Goal: Task Accomplishment & Management: Complete application form

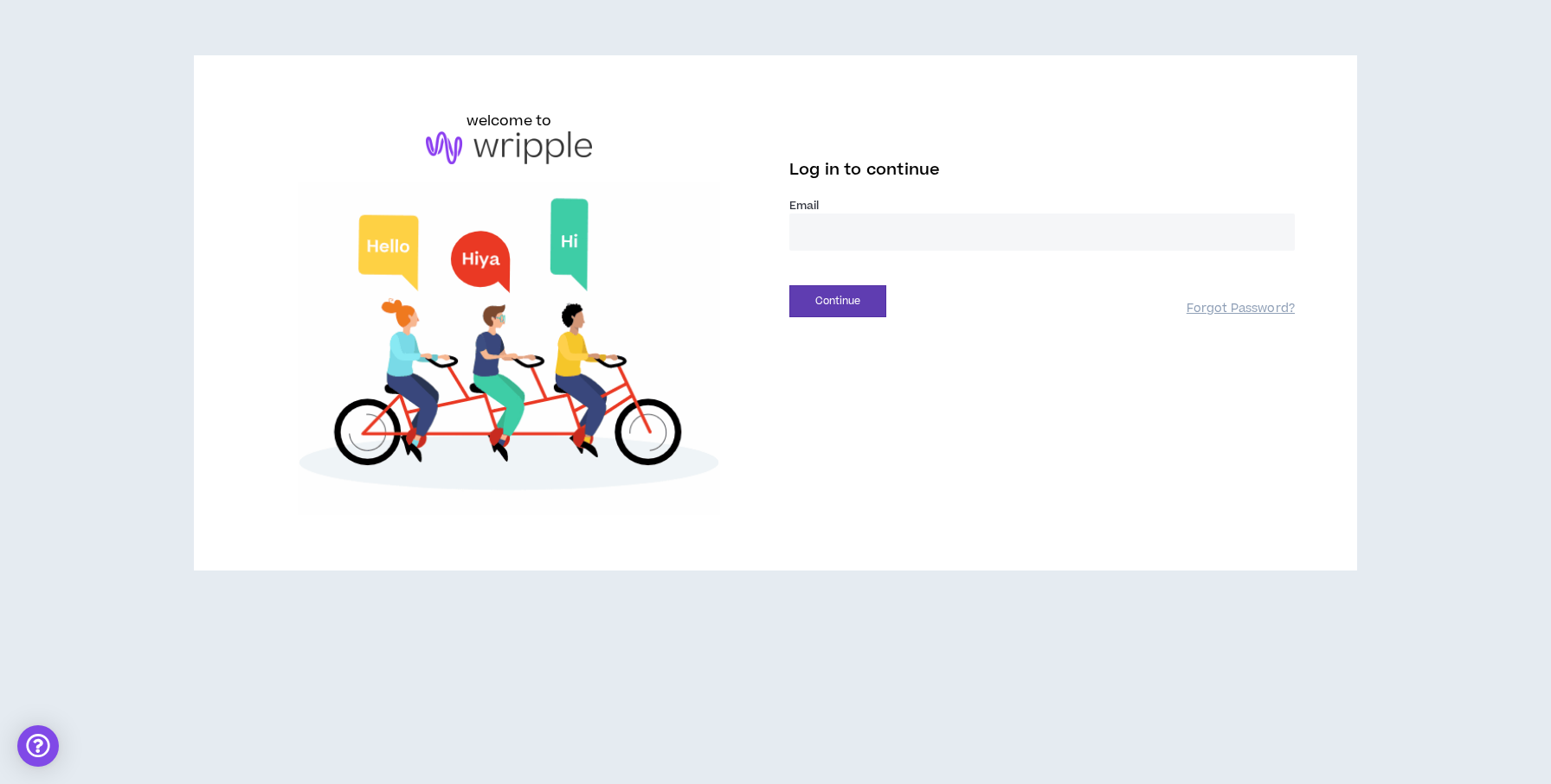
click at [929, 226] on input "email" at bounding box center [1042, 231] width 505 height 37
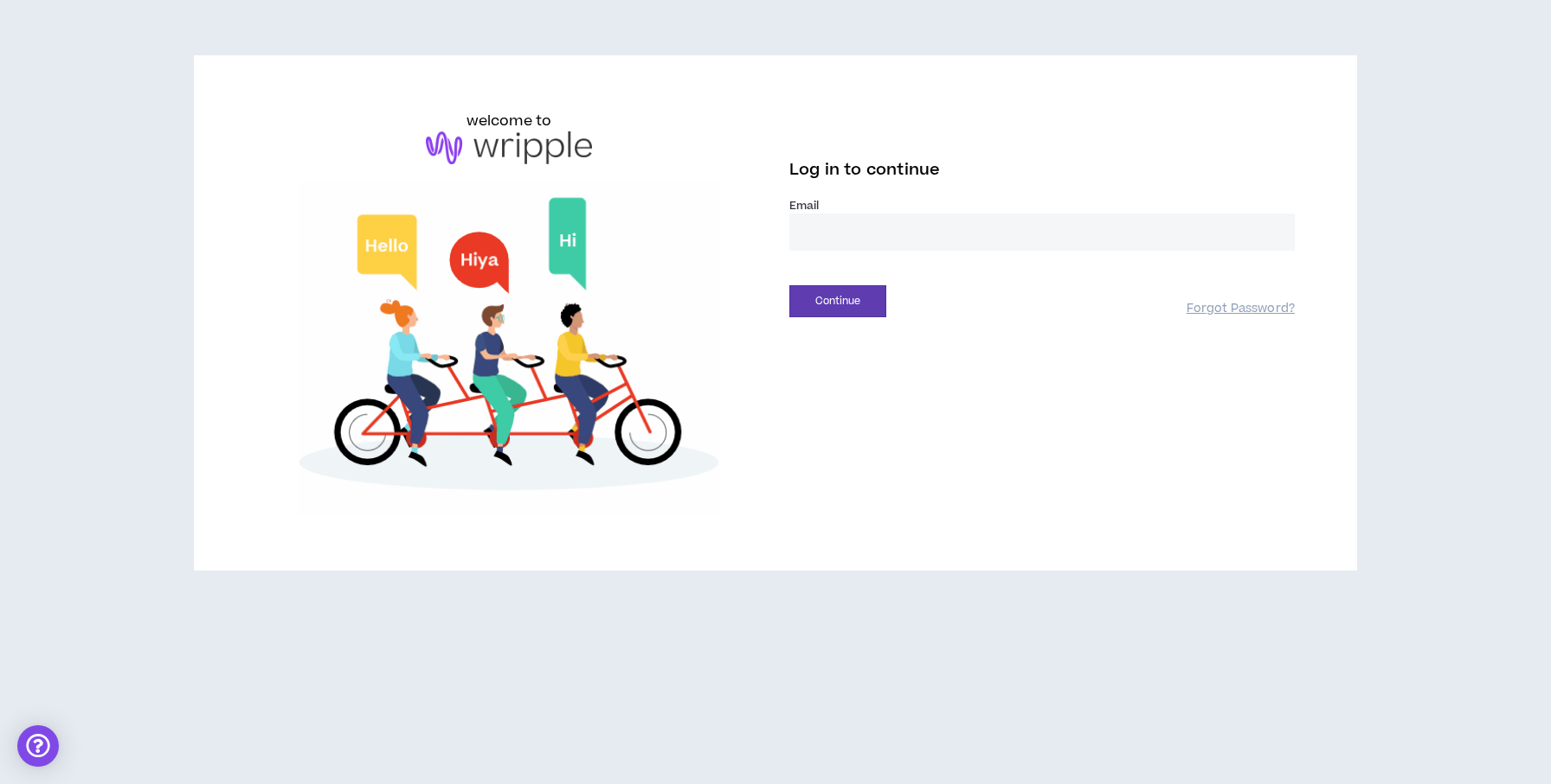
type input "**********"
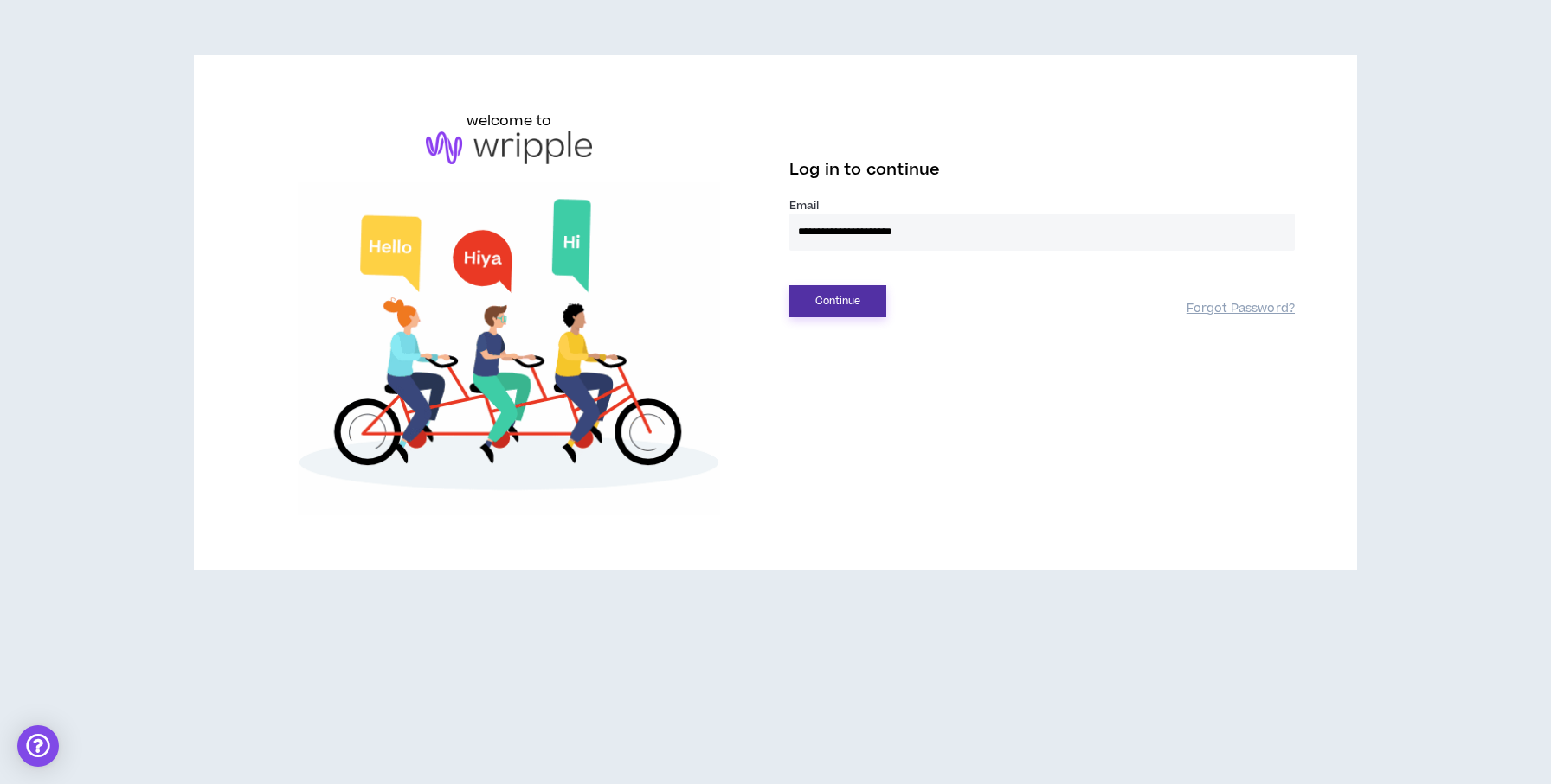
click at [821, 297] on button "Continue" at bounding box center [837, 302] width 97 height 32
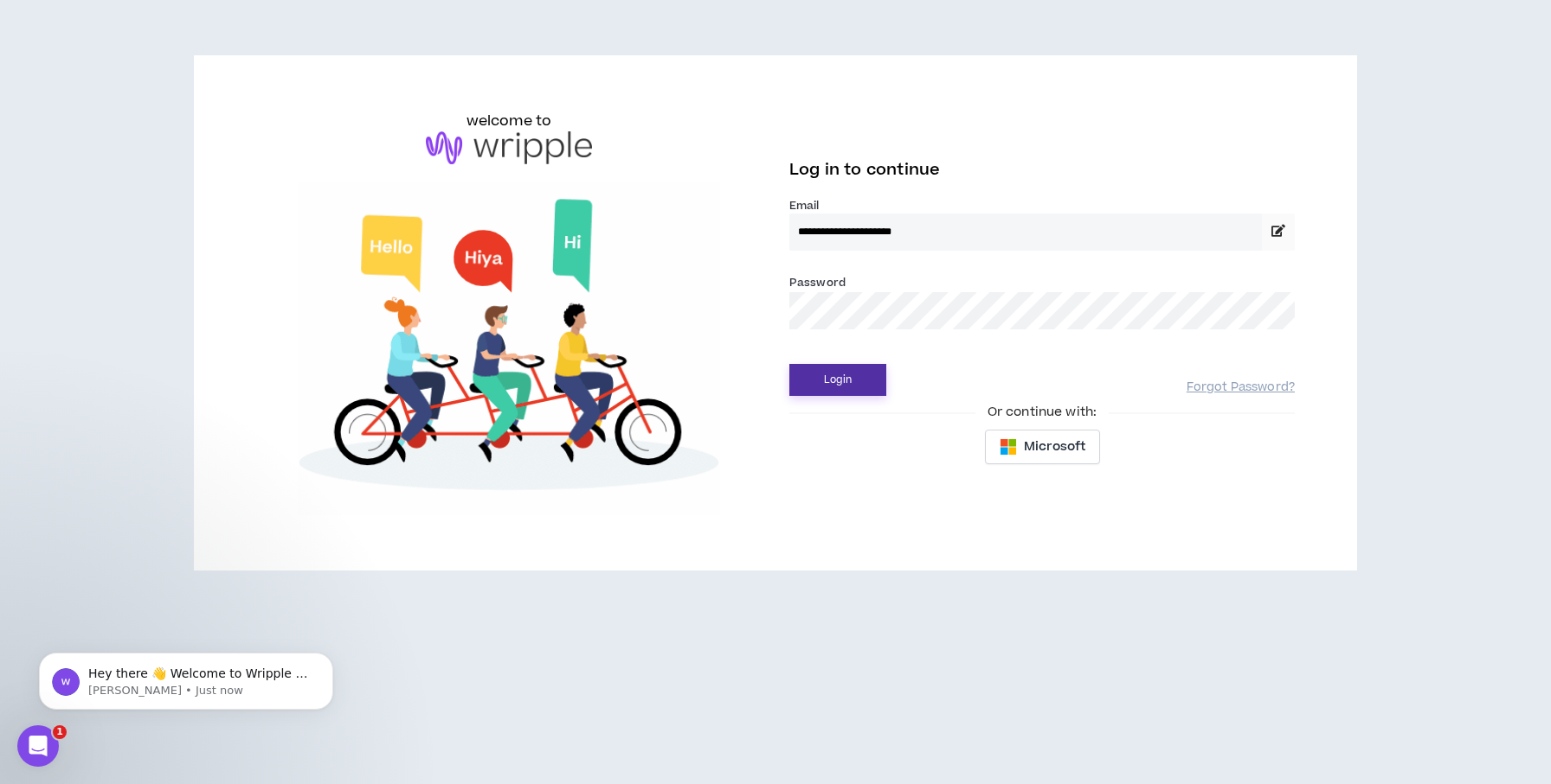
click at [857, 373] on button "Login" at bounding box center [837, 381] width 97 height 32
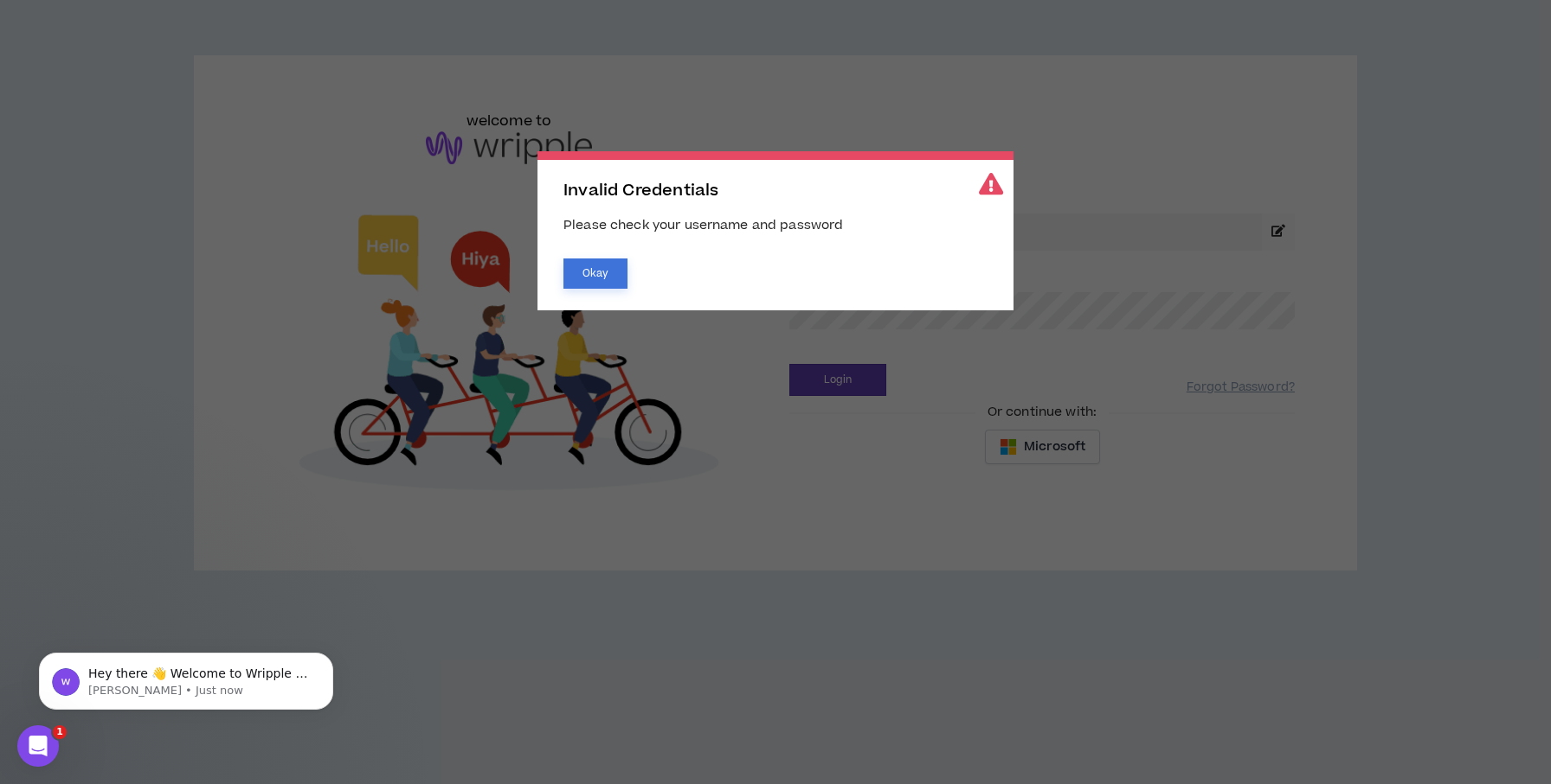
click at [603, 275] on button "Okay" at bounding box center [595, 274] width 64 height 30
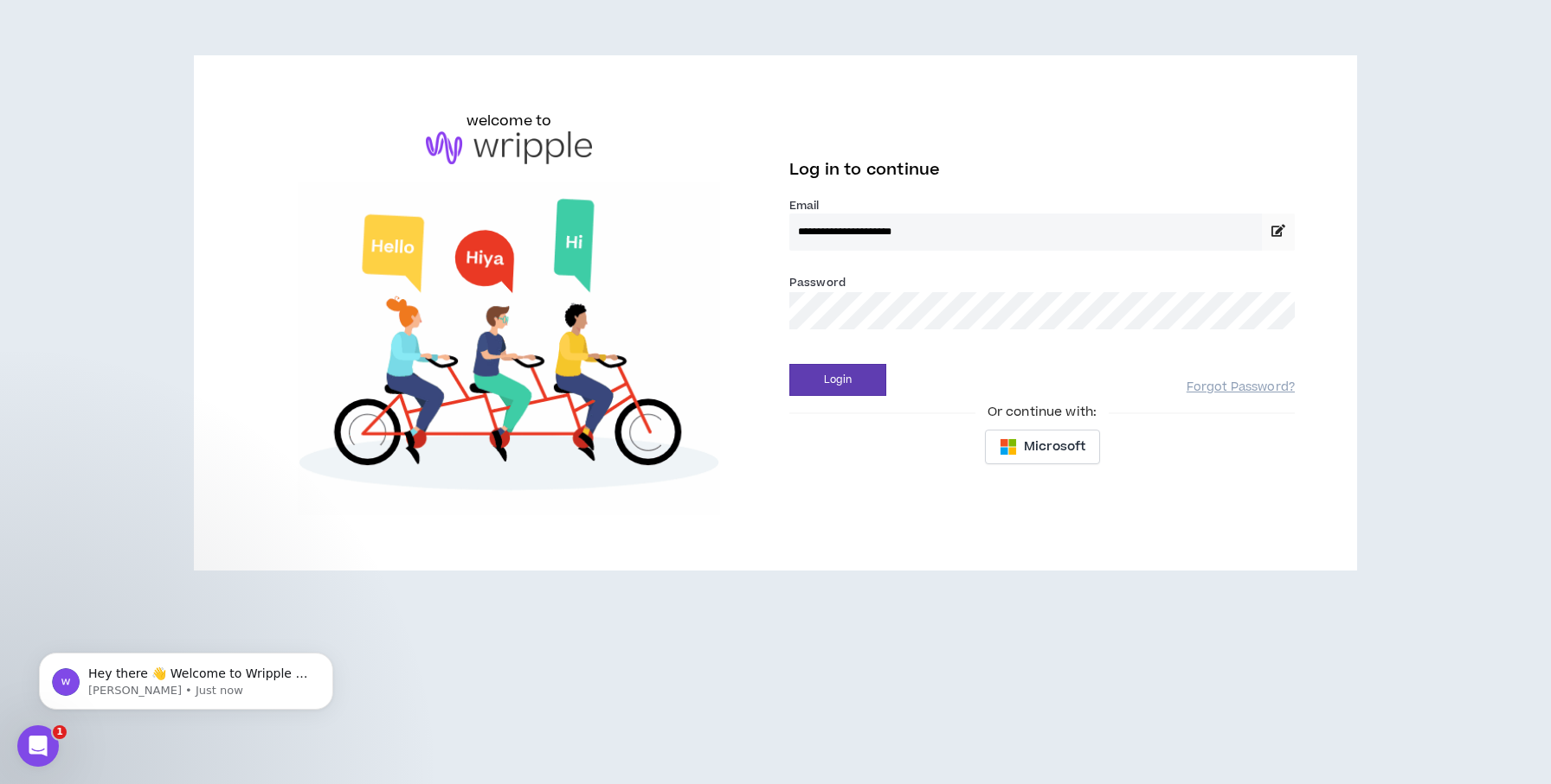
click at [789, 365] on button "Login" at bounding box center [837, 381] width 97 height 32
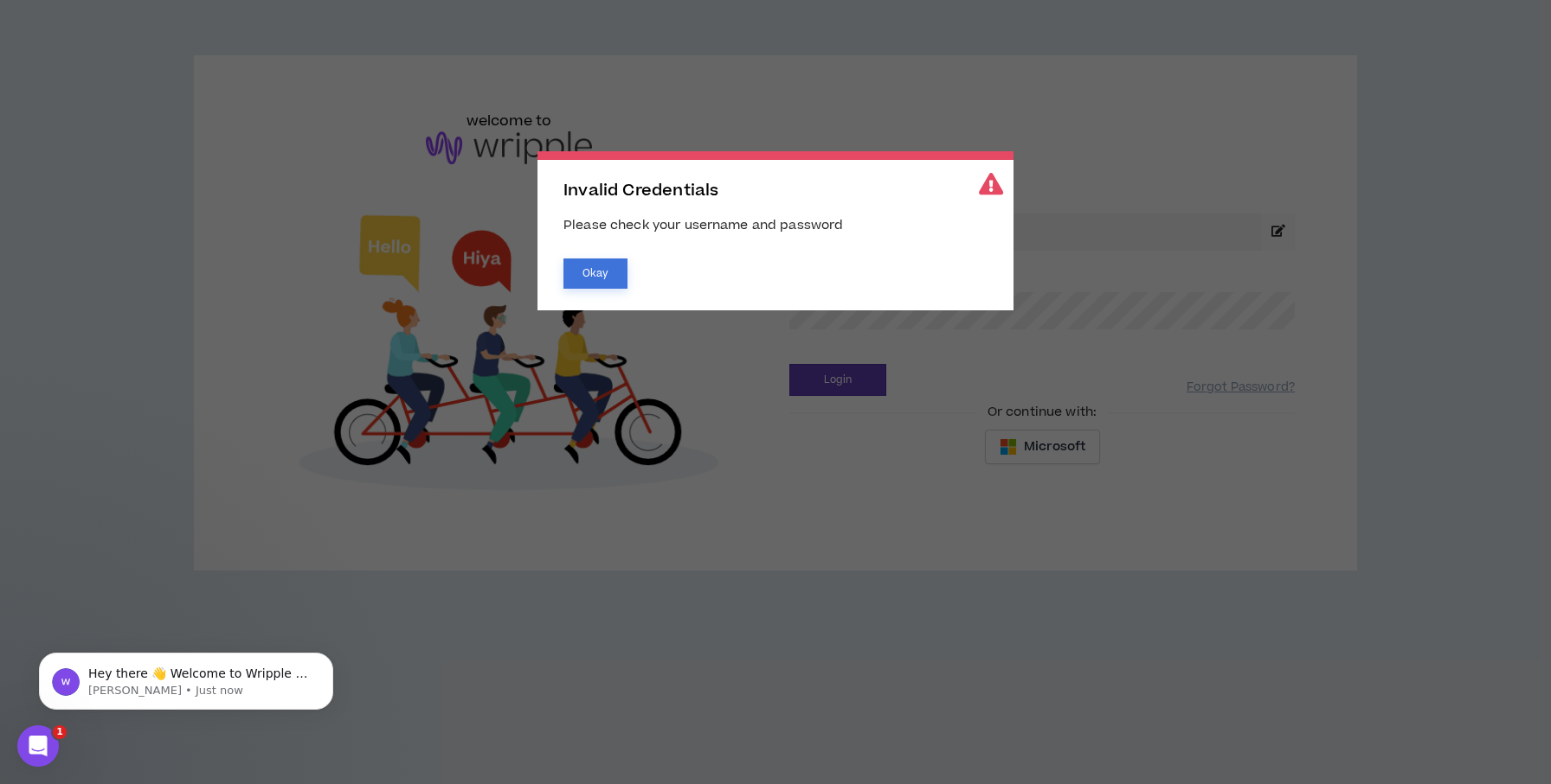
click at [600, 275] on button "Okay" at bounding box center [595, 274] width 64 height 30
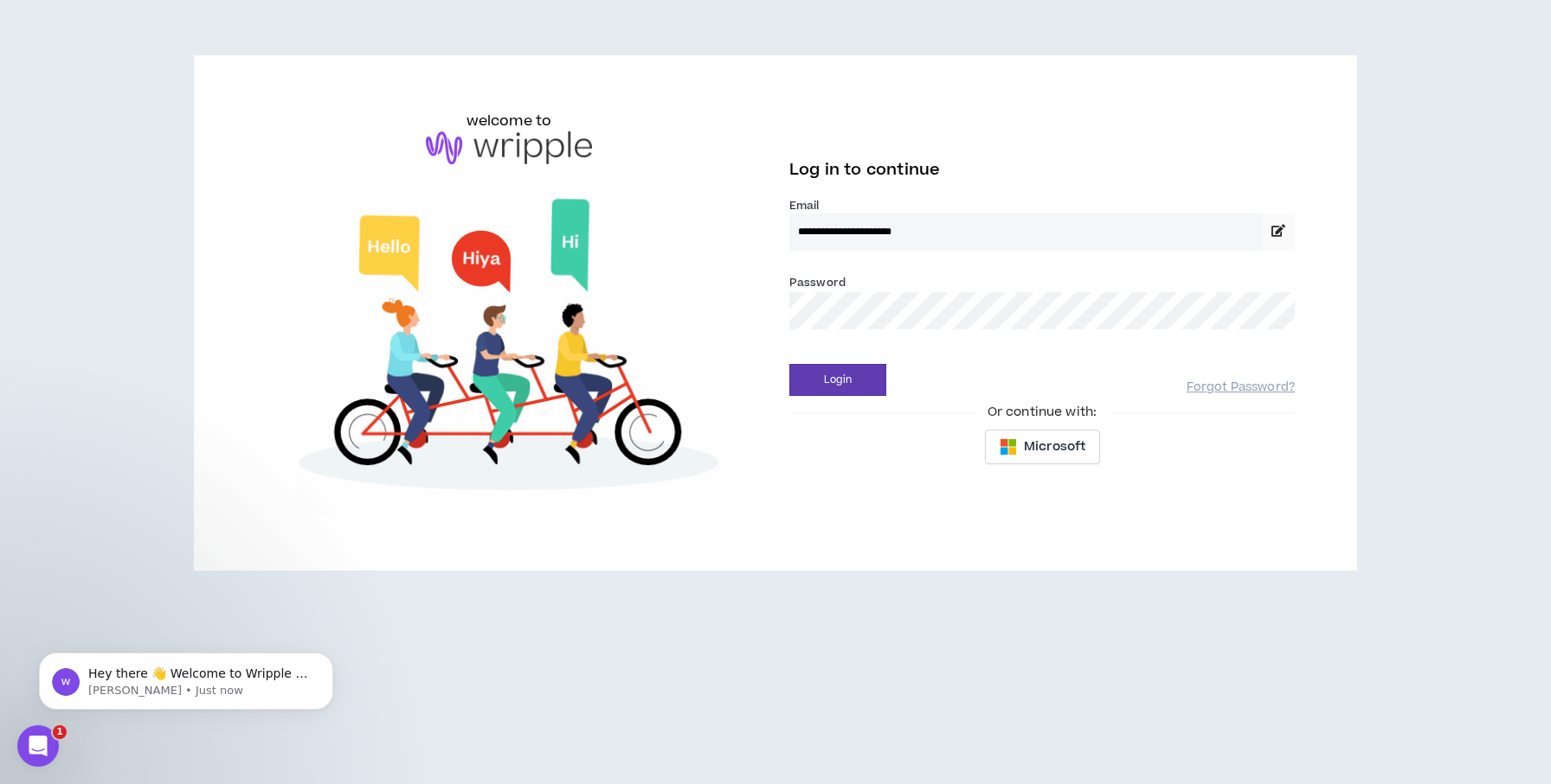
click at [789, 365] on button "Login" at bounding box center [837, 381] width 97 height 32
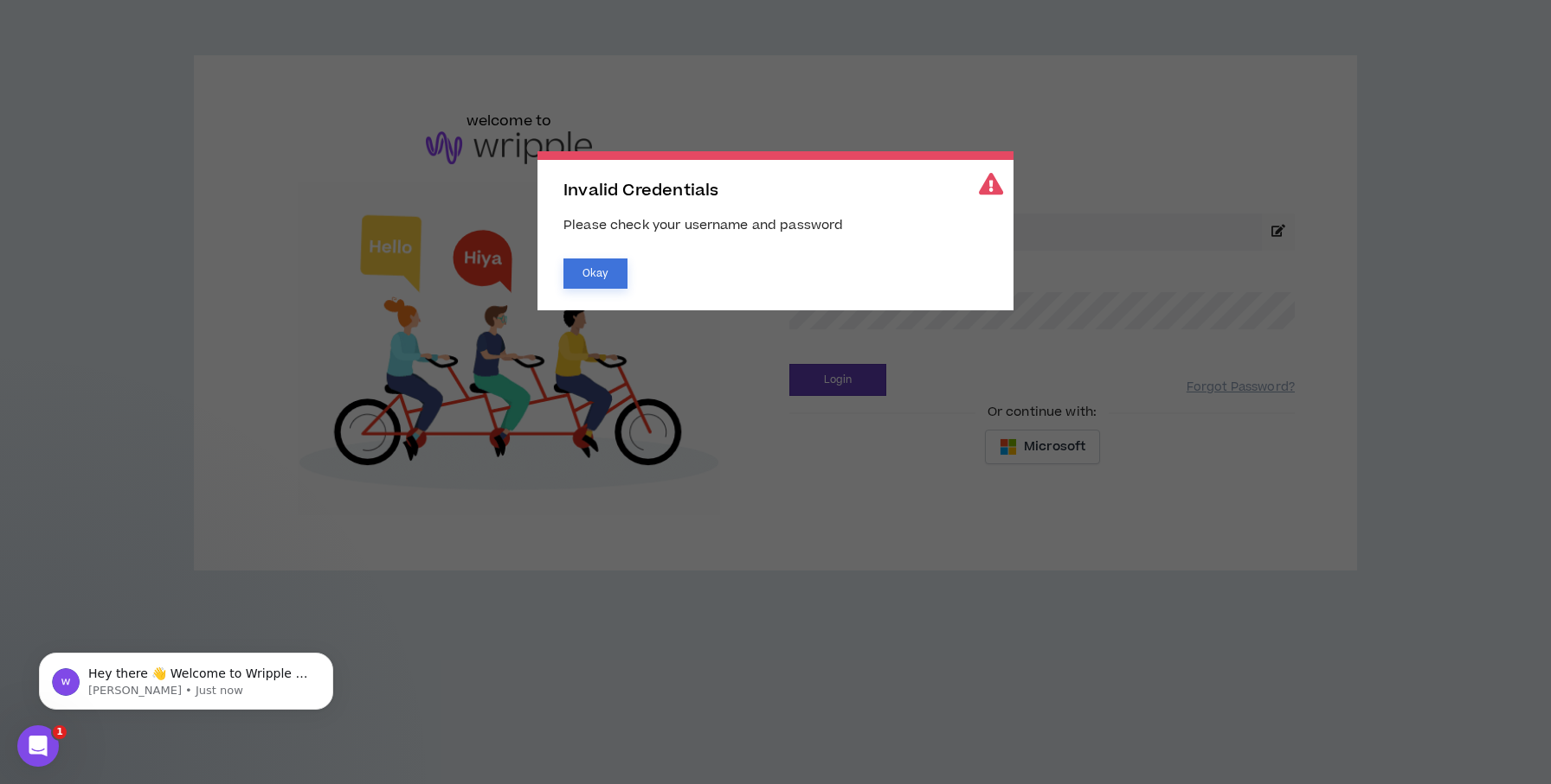
click at [585, 268] on button "Okay" at bounding box center [595, 274] width 64 height 30
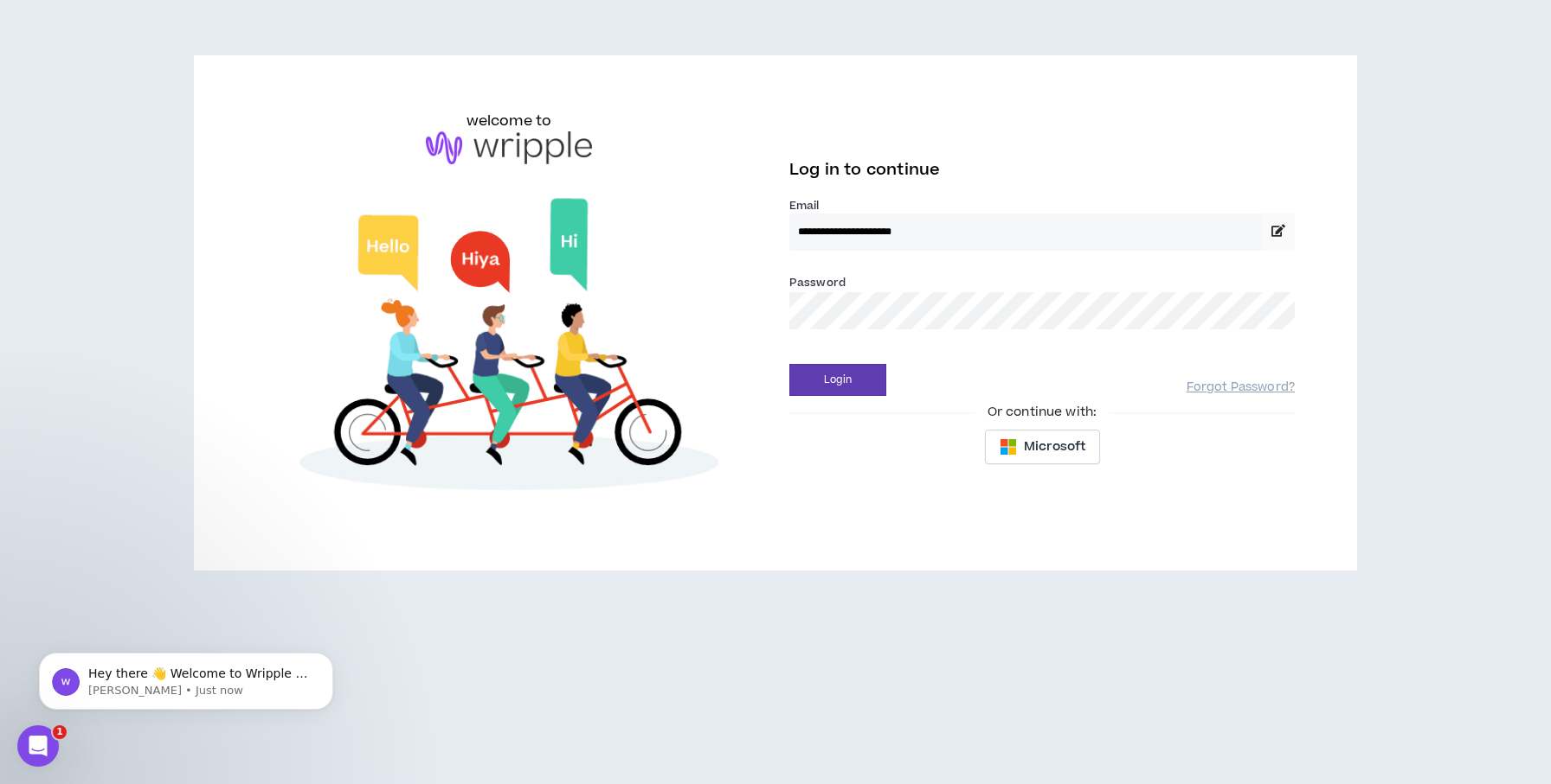
click at [755, 319] on div "**********" at bounding box center [776, 313] width 1067 height 404
click at [865, 373] on button "Login" at bounding box center [837, 381] width 97 height 32
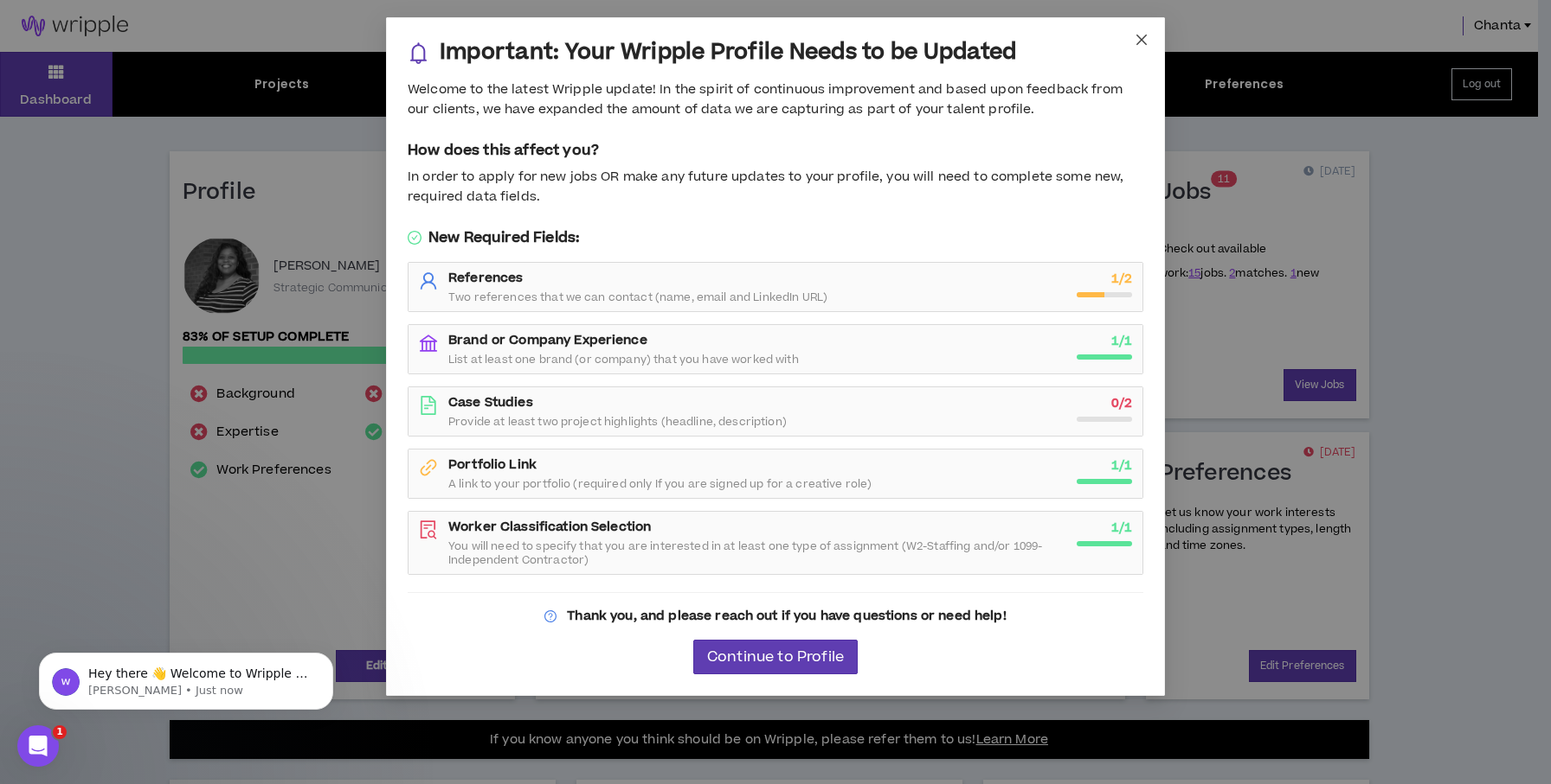
click at [1141, 40] on icon "close" at bounding box center [1141, 40] width 10 height 10
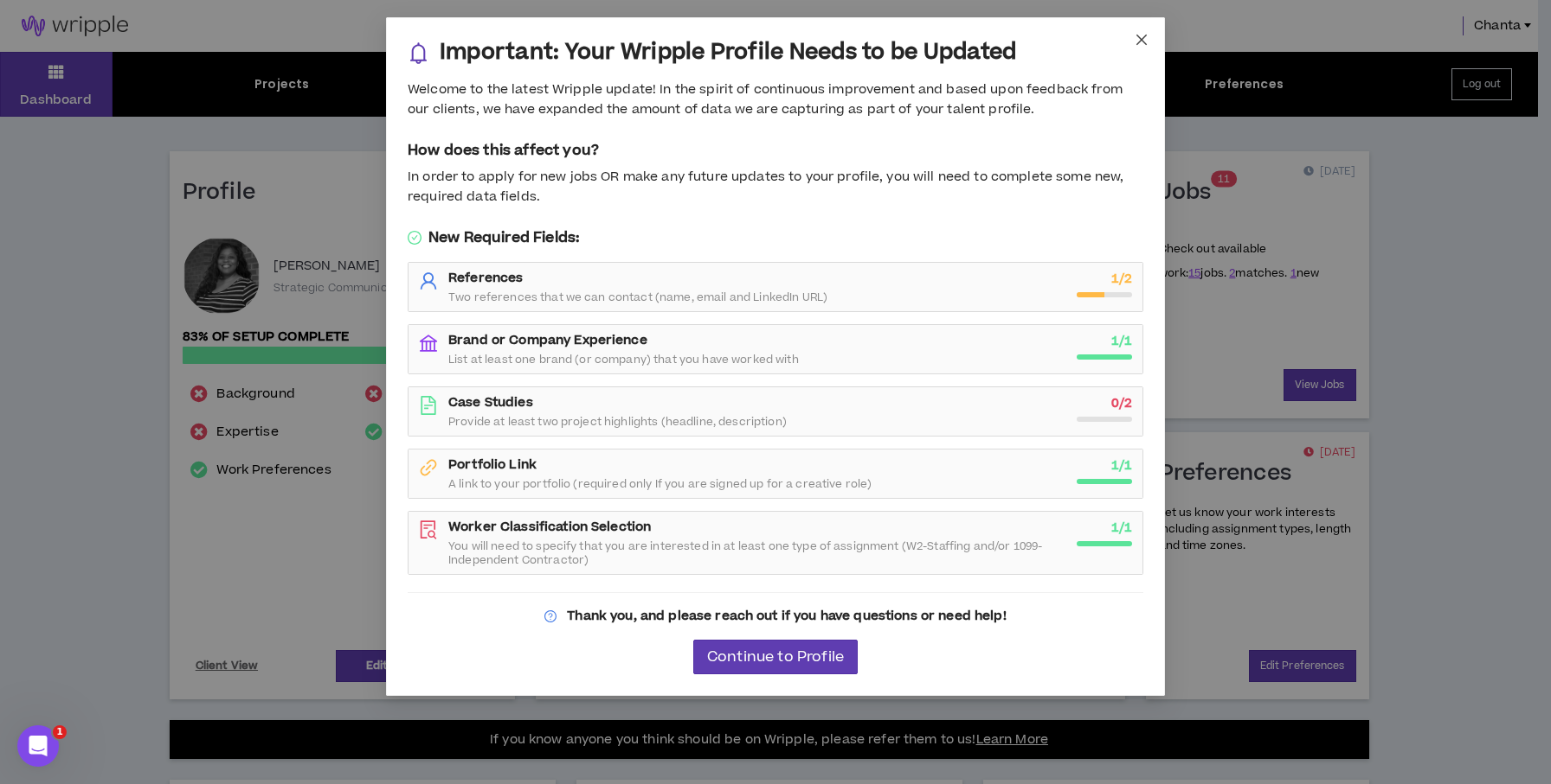
click at [1134, 35] on icon "close" at bounding box center [1141, 40] width 14 height 14
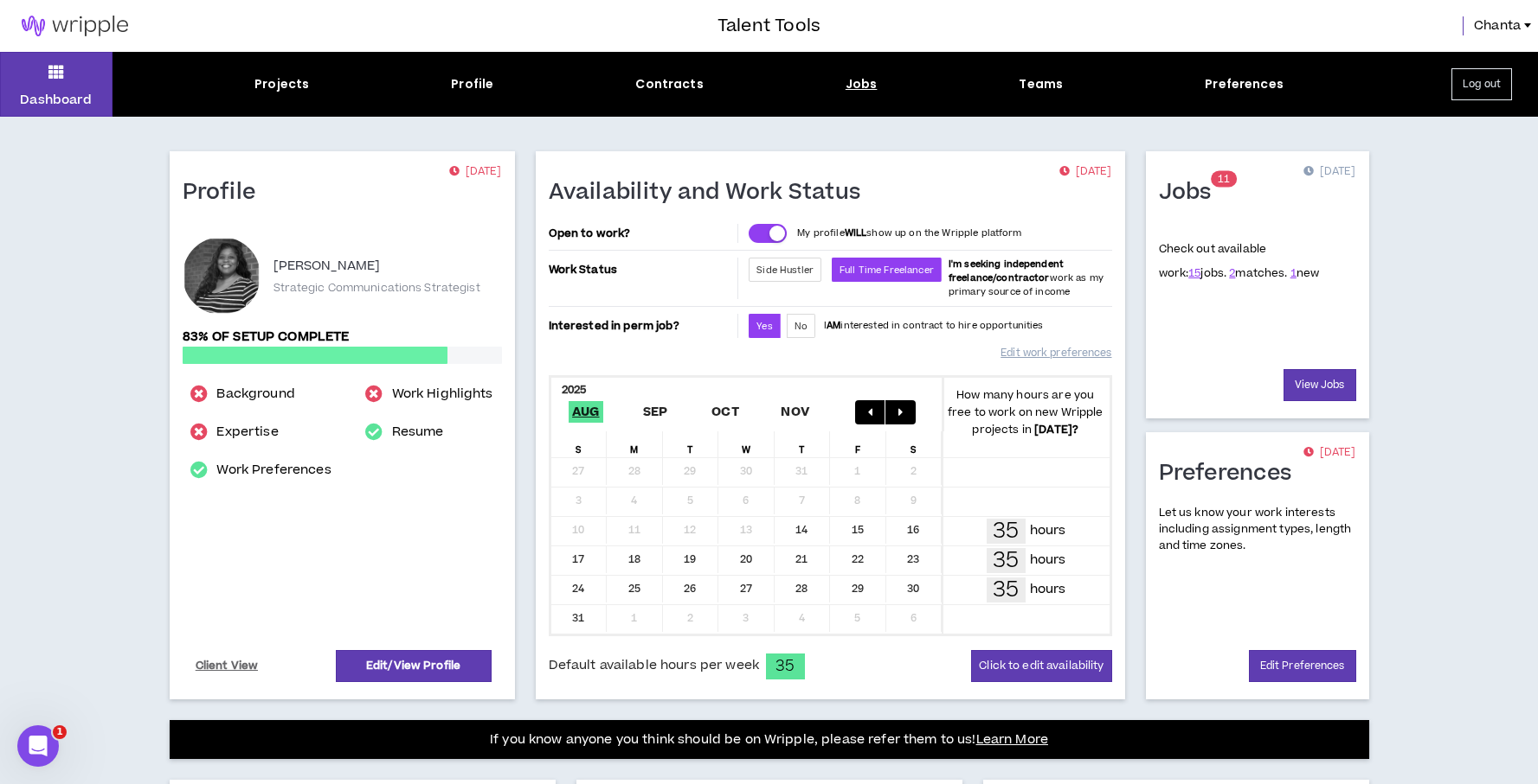
click at [855, 82] on div "Jobs" at bounding box center [861, 85] width 32 height 18
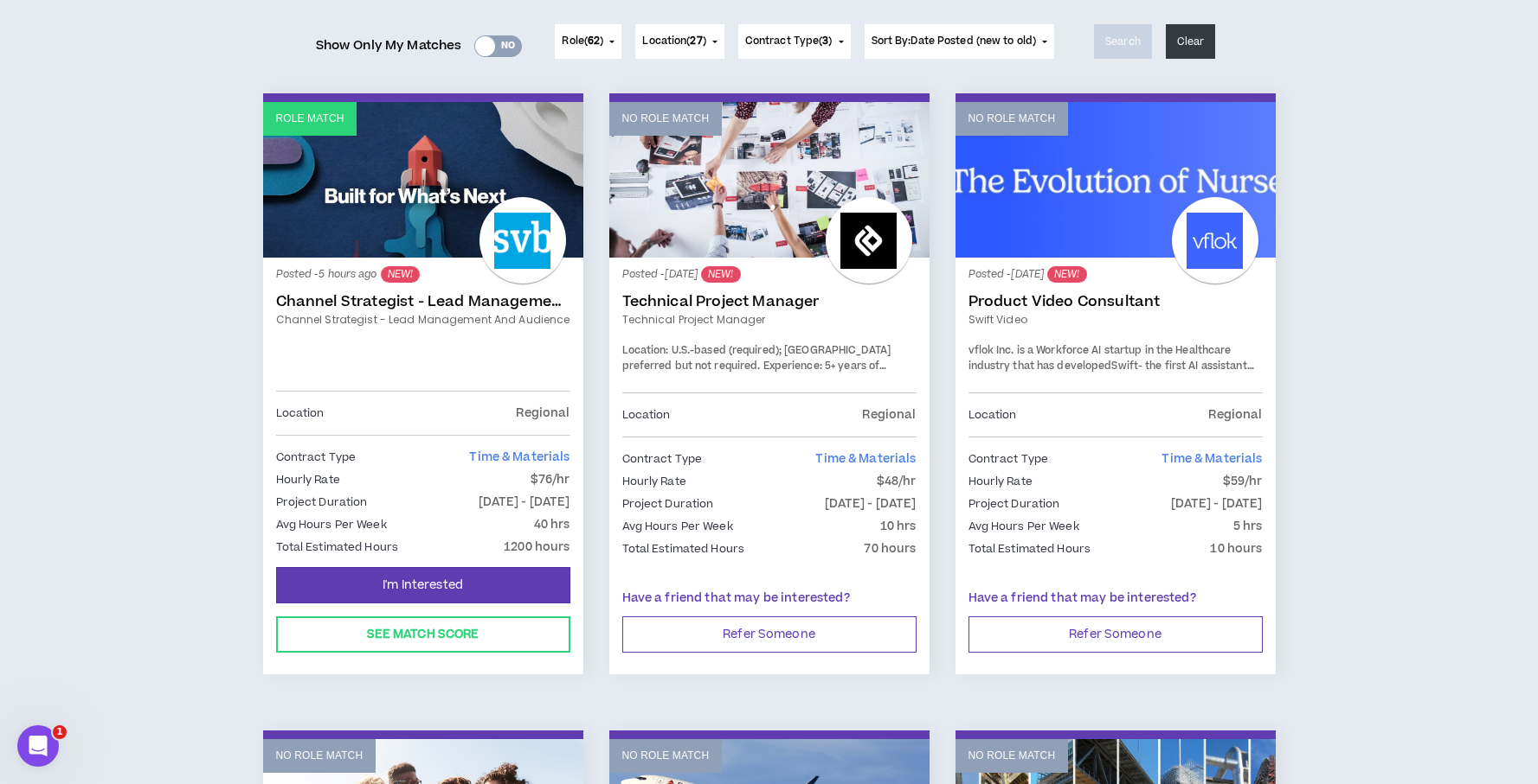
scroll to position [213, 0]
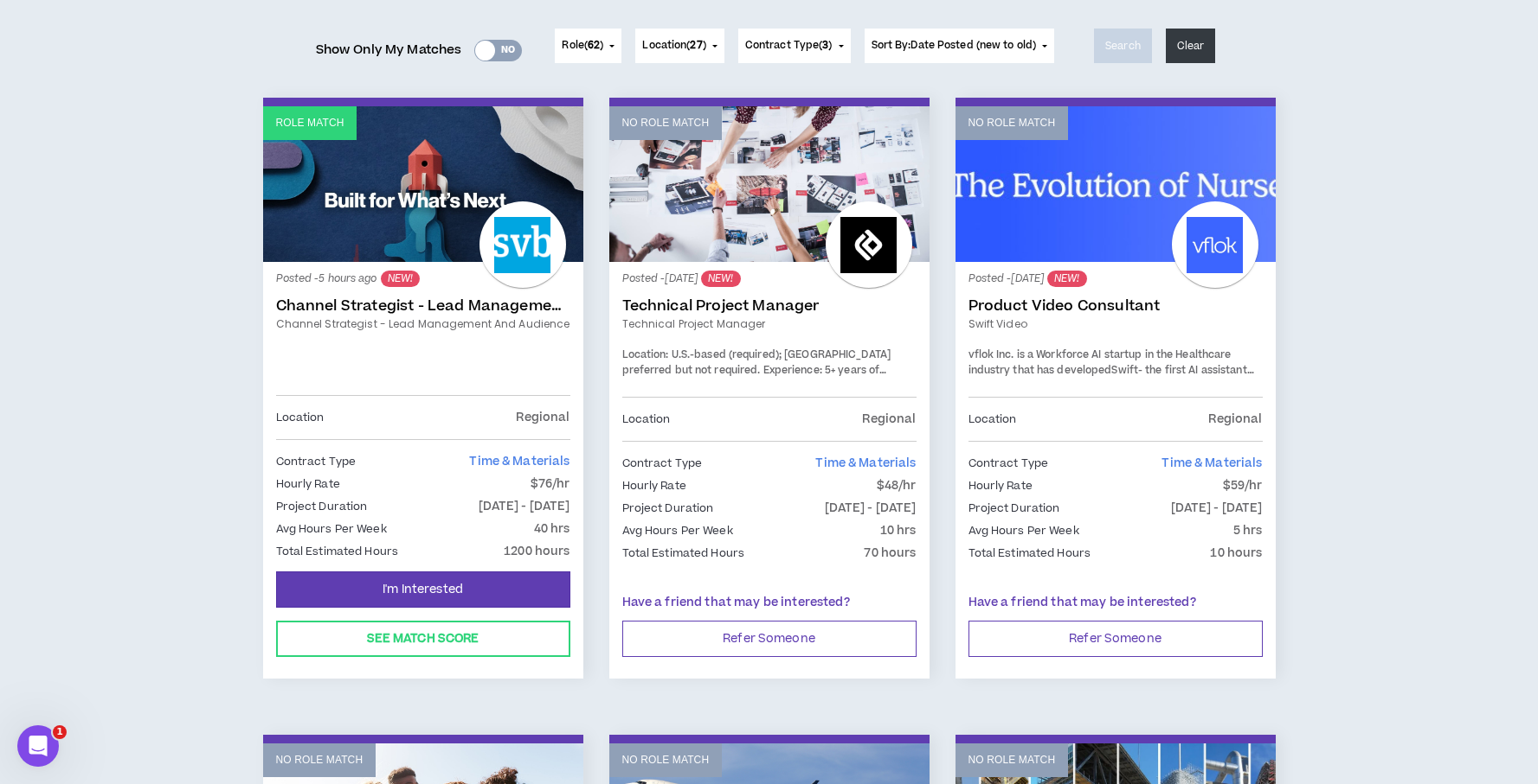
click at [424, 313] on link "Channel Strategist - Lead Management and Audience" at bounding box center [423, 306] width 294 height 17
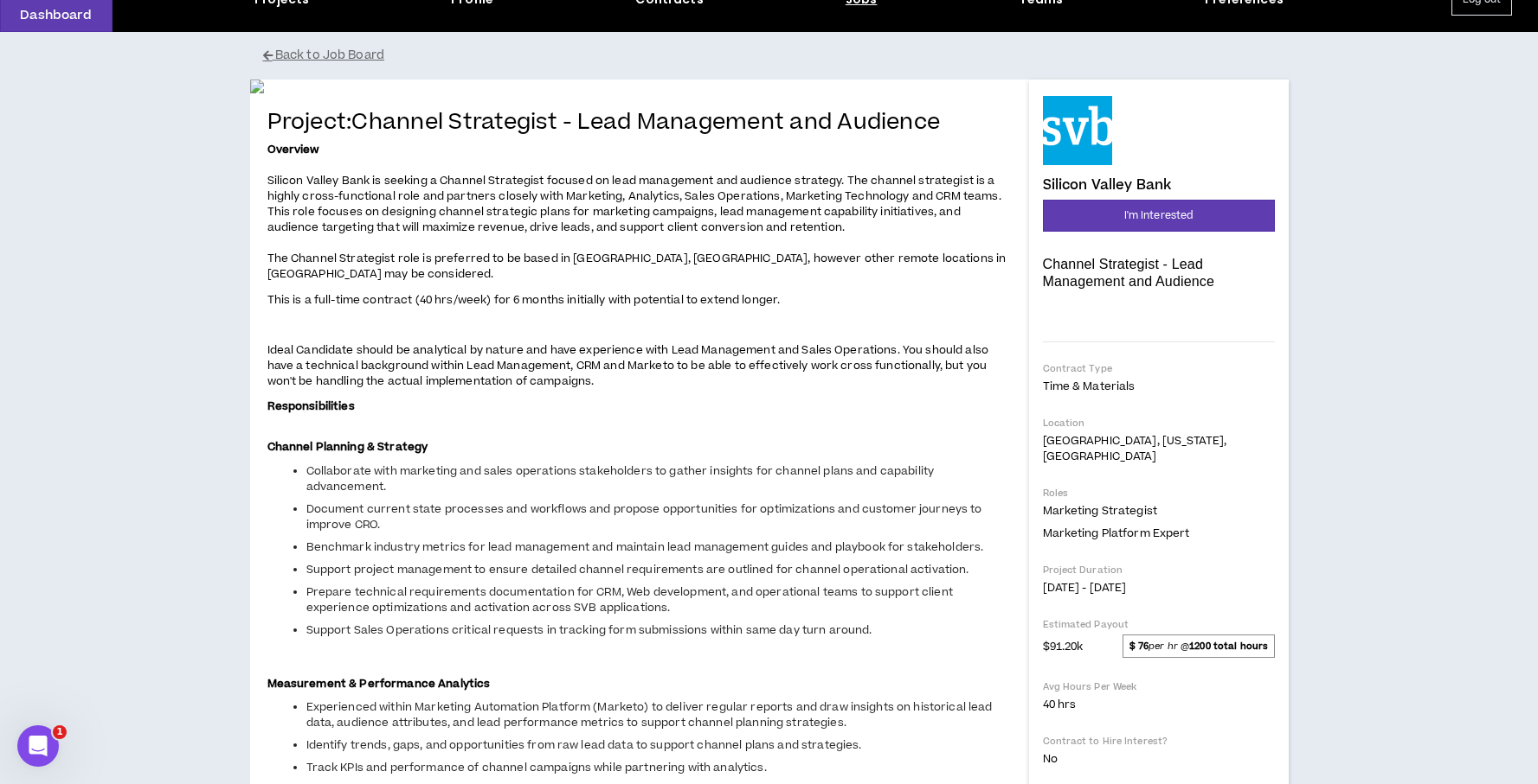
scroll to position [69, 0]
